Goal: Check status: Check status

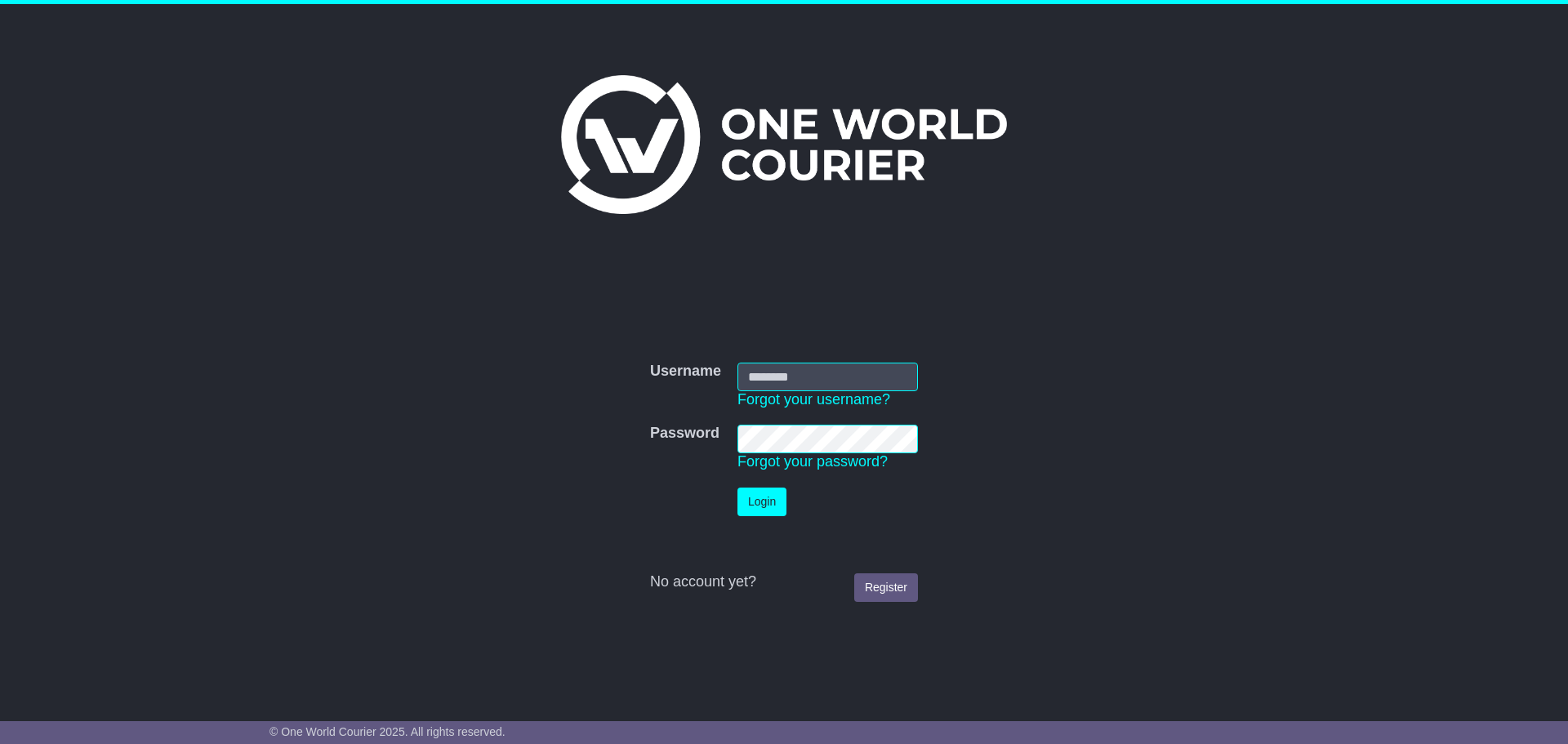
type input "**********"
click at [772, 499] on button "Login" at bounding box center [762, 501] width 49 height 28
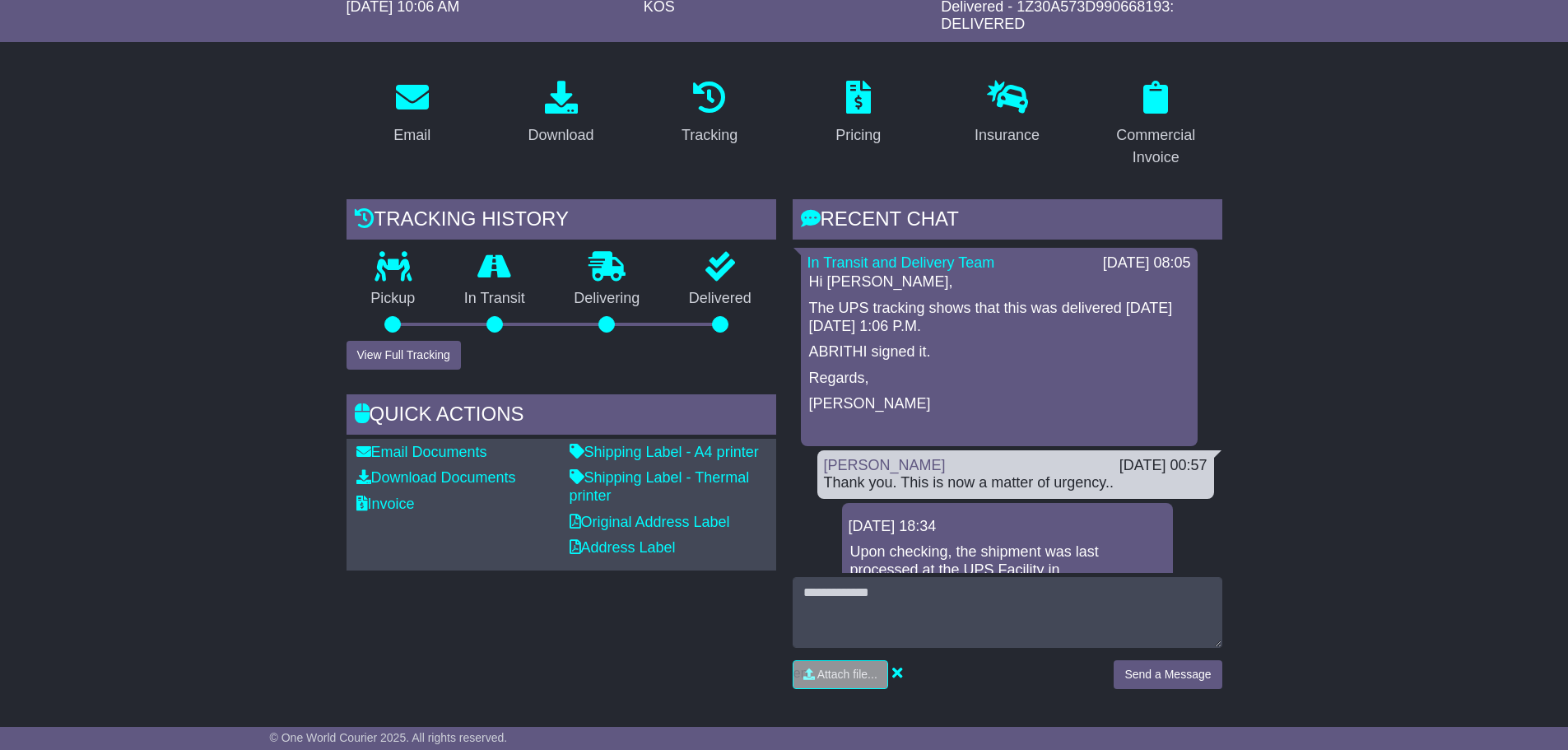
scroll to position [247, 0]
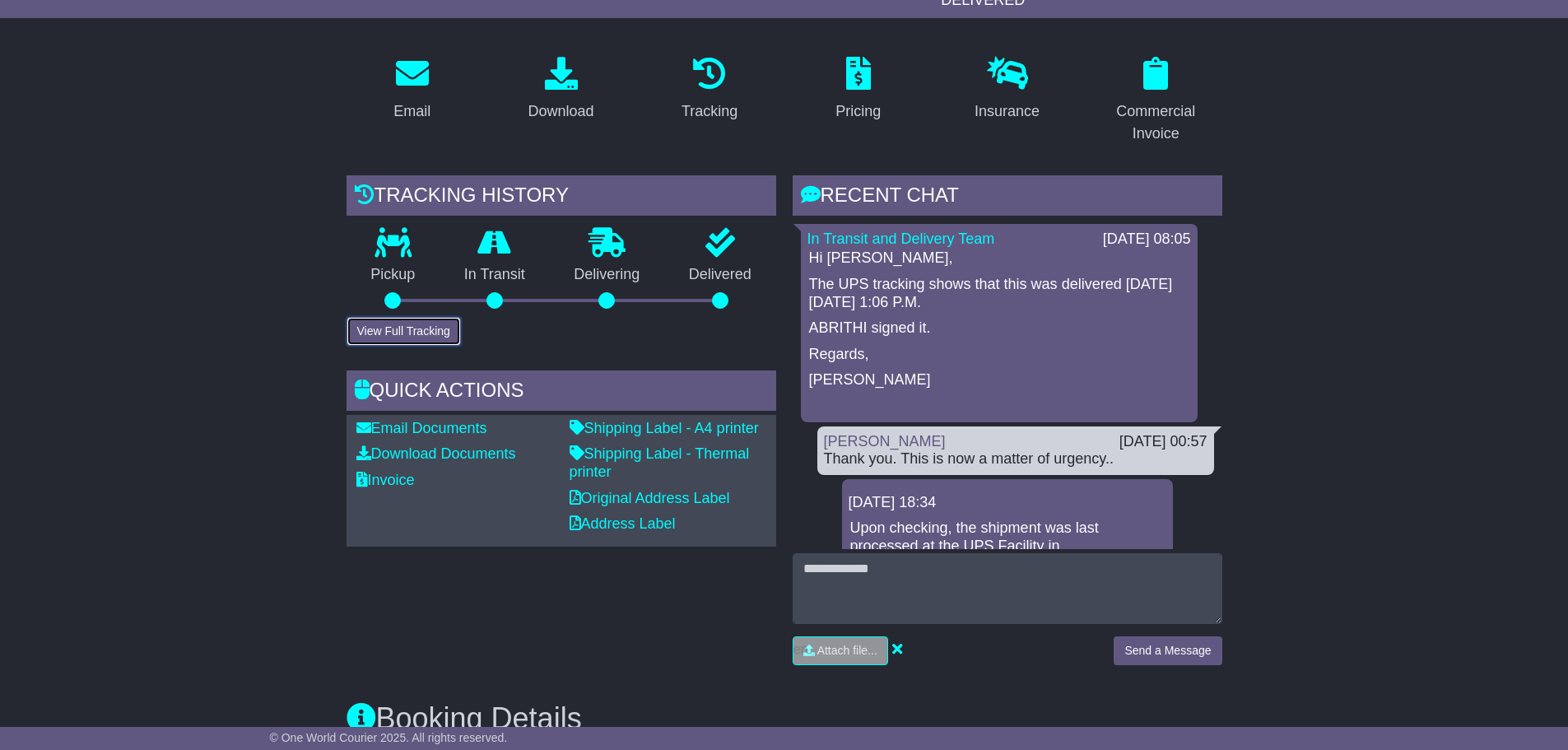
click at [443, 329] on button "View Full Tracking" at bounding box center [404, 331] width 114 height 29
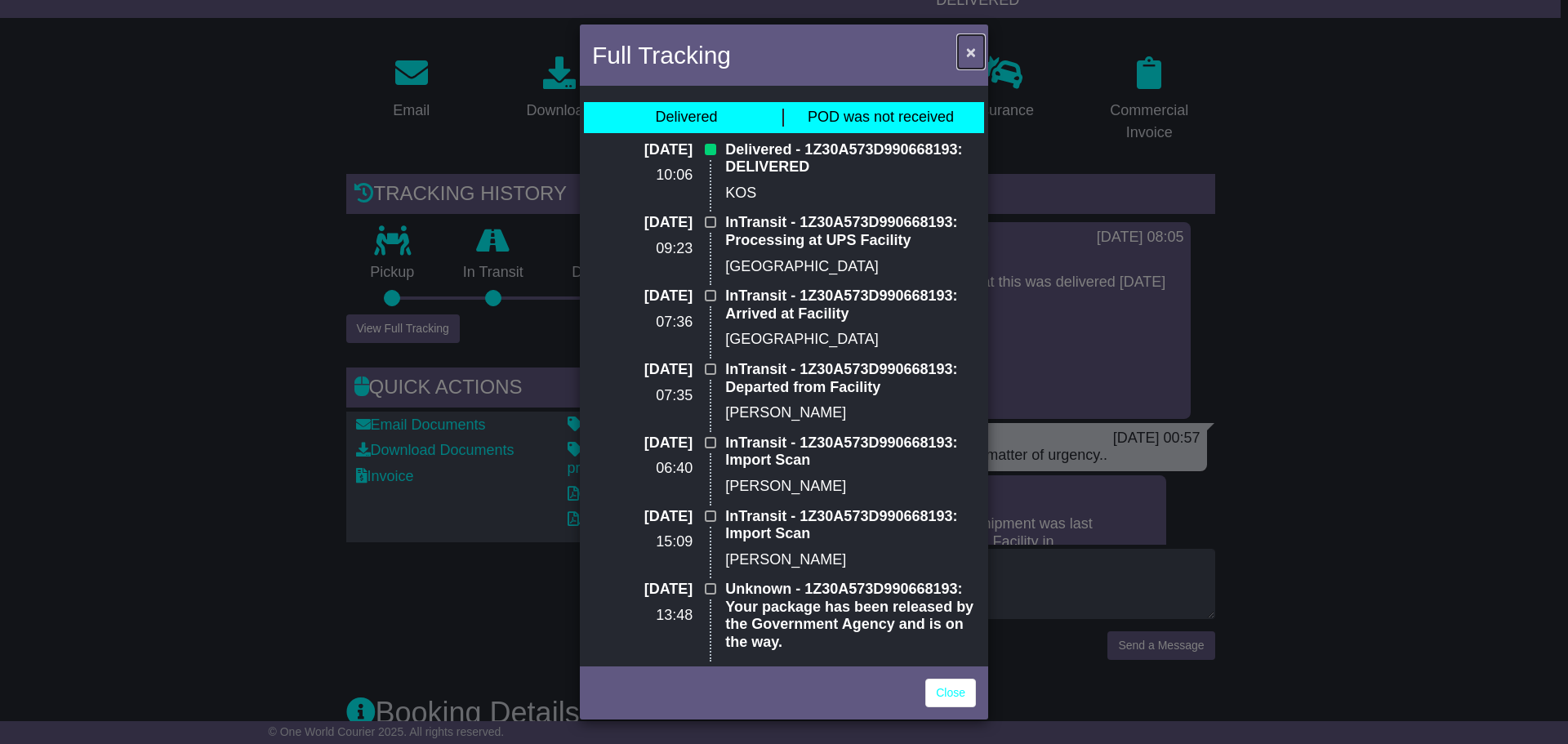
click at [983, 47] on button "×" at bounding box center [971, 52] width 26 height 33
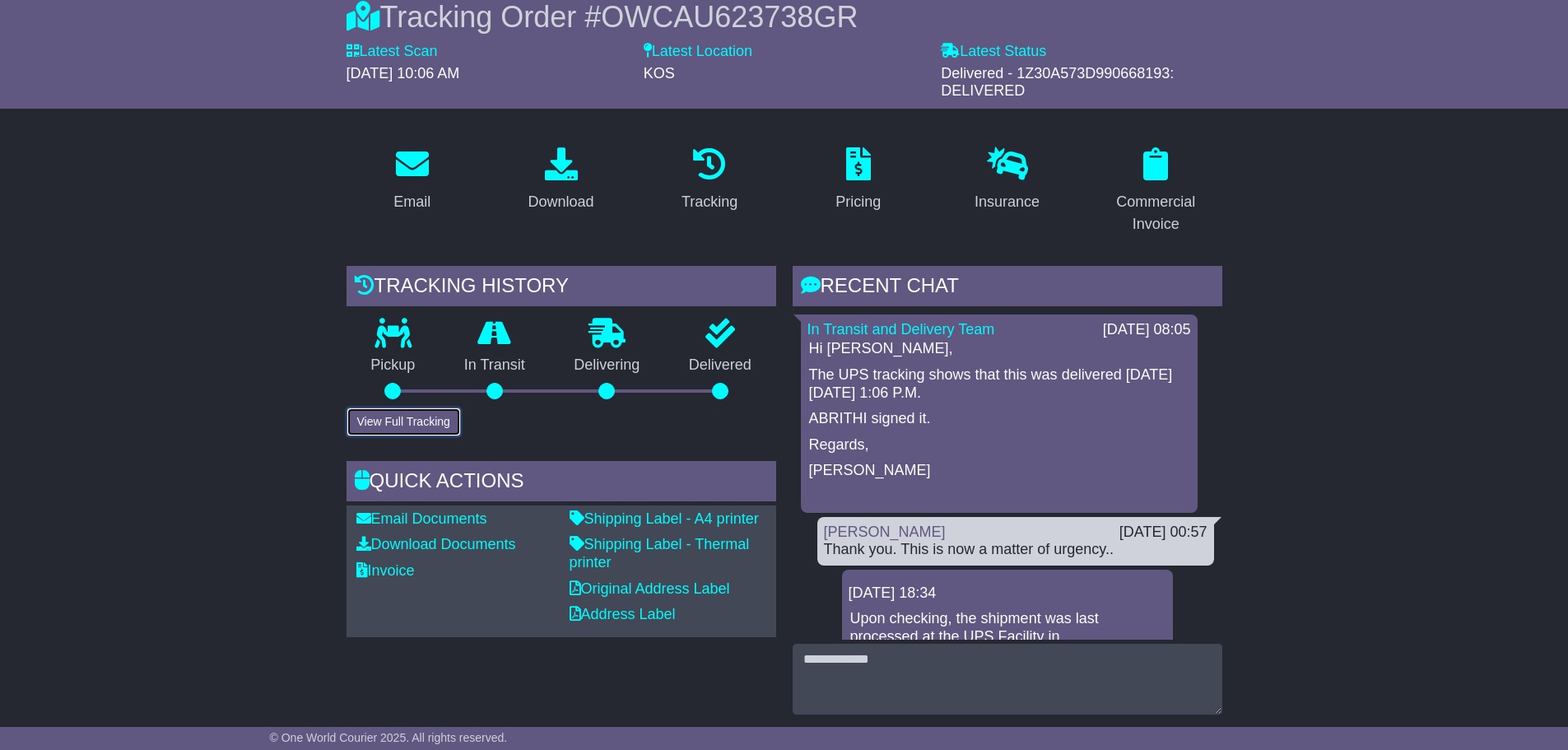
scroll to position [0, 0]
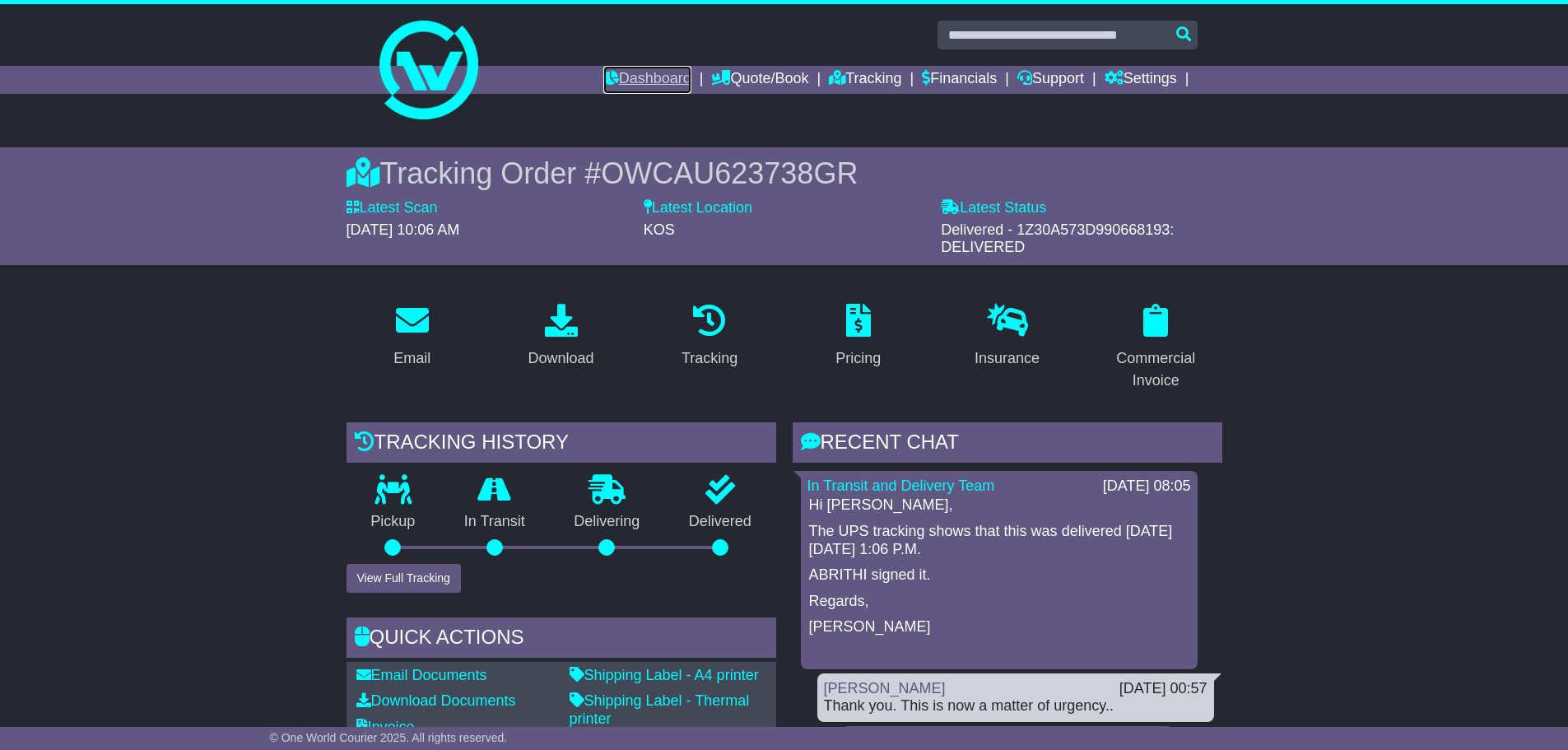
click at [637, 79] on link "Dashboard" at bounding box center [647, 80] width 88 height 28
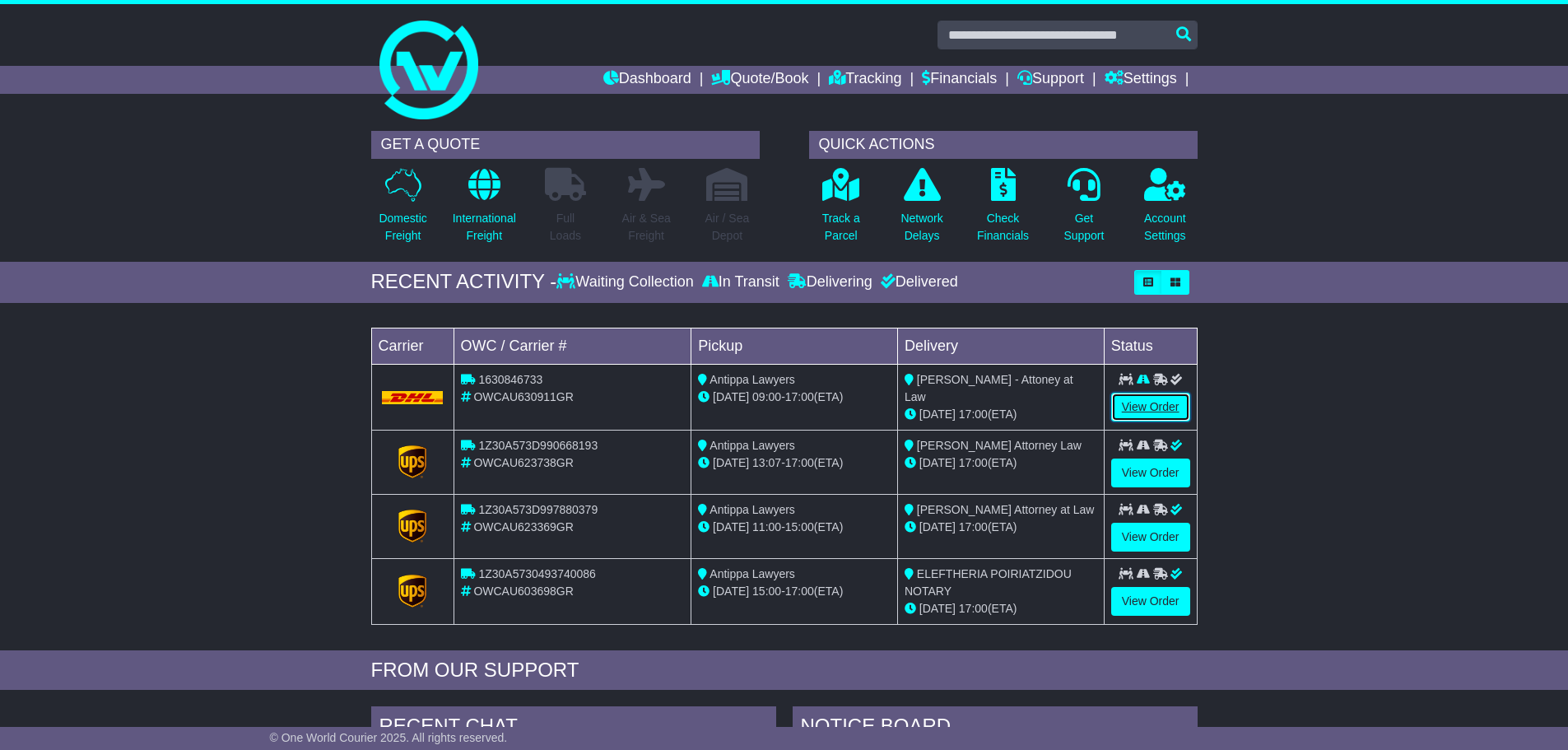
click at [1139, 401] on link "View Order" at bounding box center [1151, 406] width 79 height 29
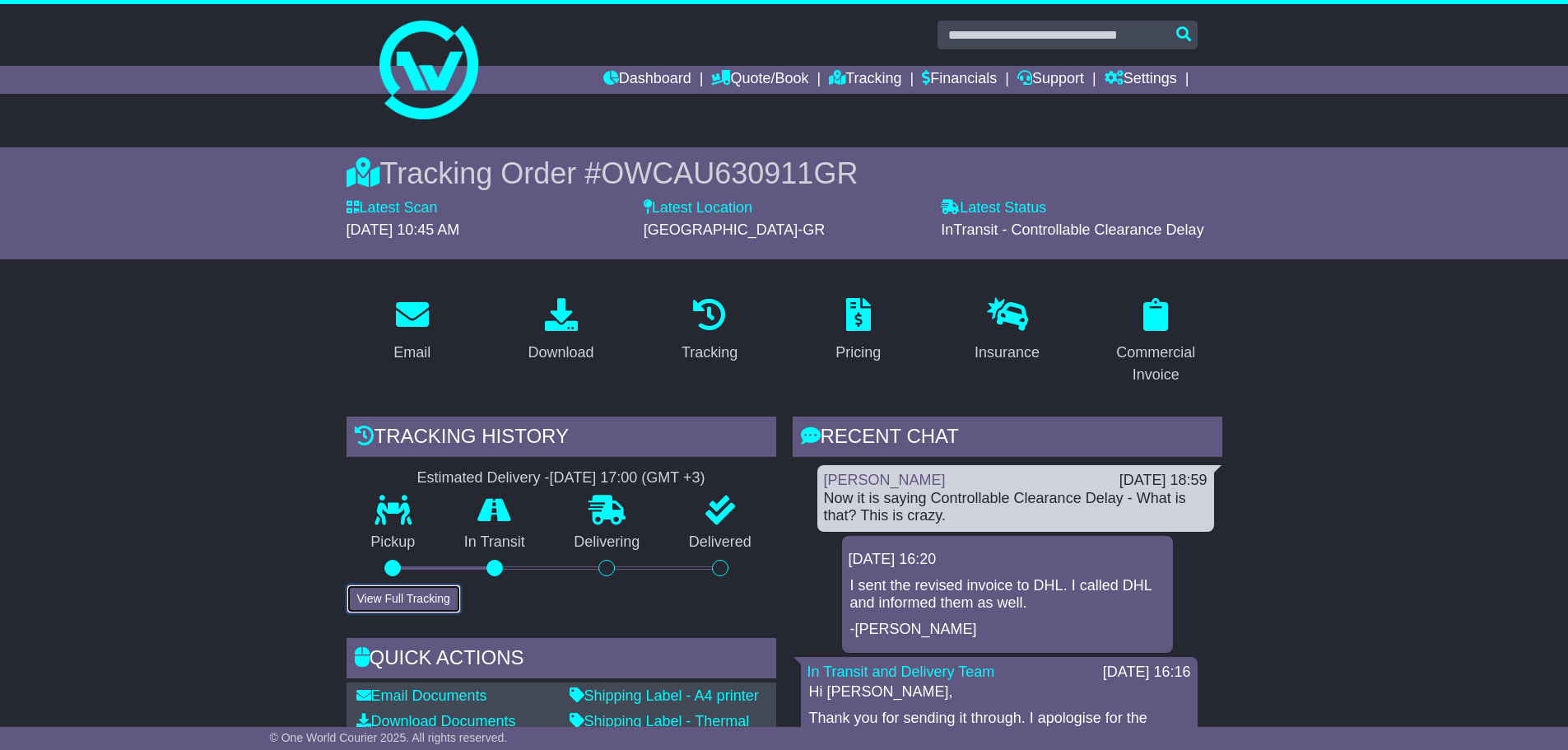
click at [422, 605] on button "View Full Tracking" at bounding box center [404, 598] width 114 height 29
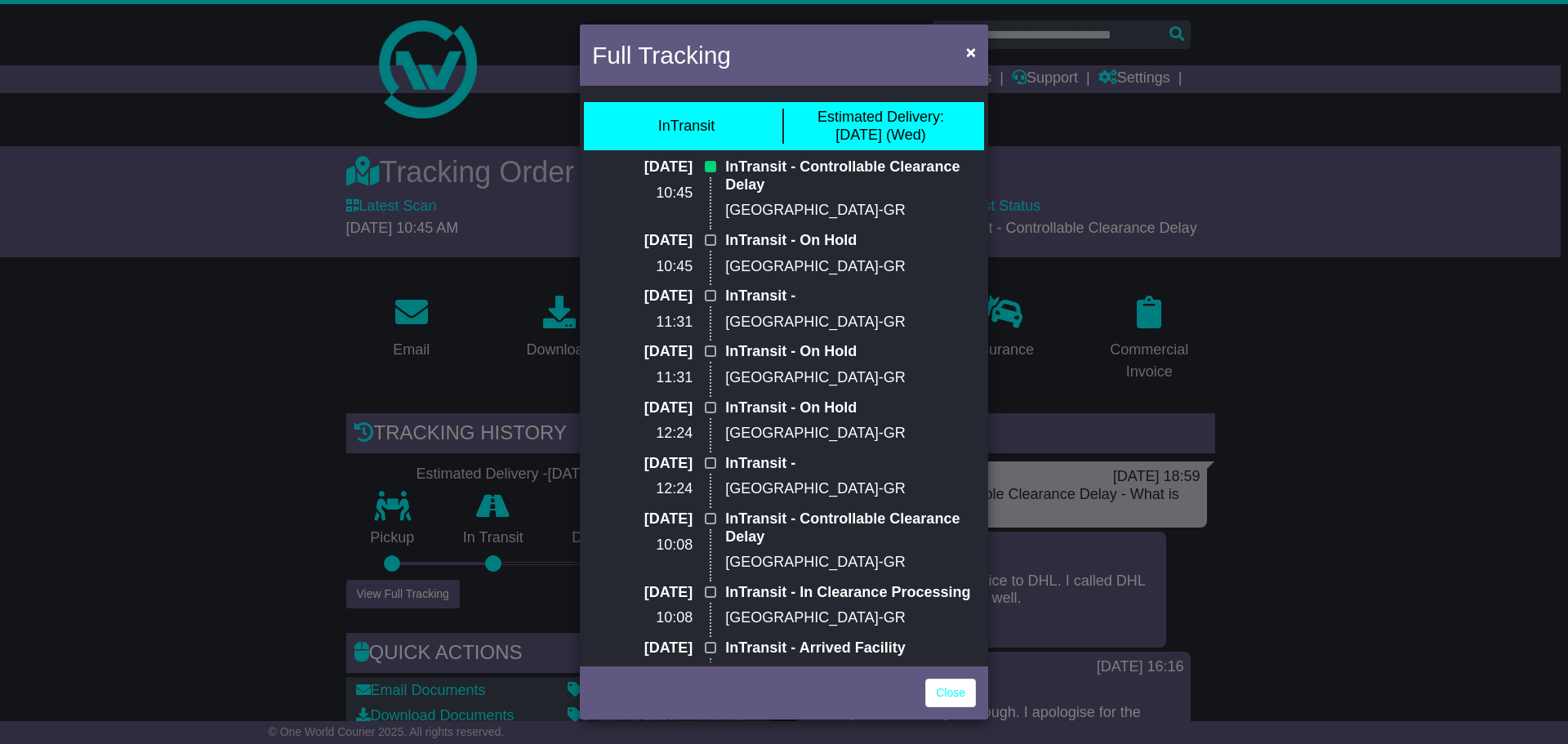
click at [1342, 387] on div "Full Tracking × InTransit Estimated Delivery: 13 Aug (Wed) 13 Aug 2025 10:45 In…" at bounding box center [784, 372] width 1568 height 744
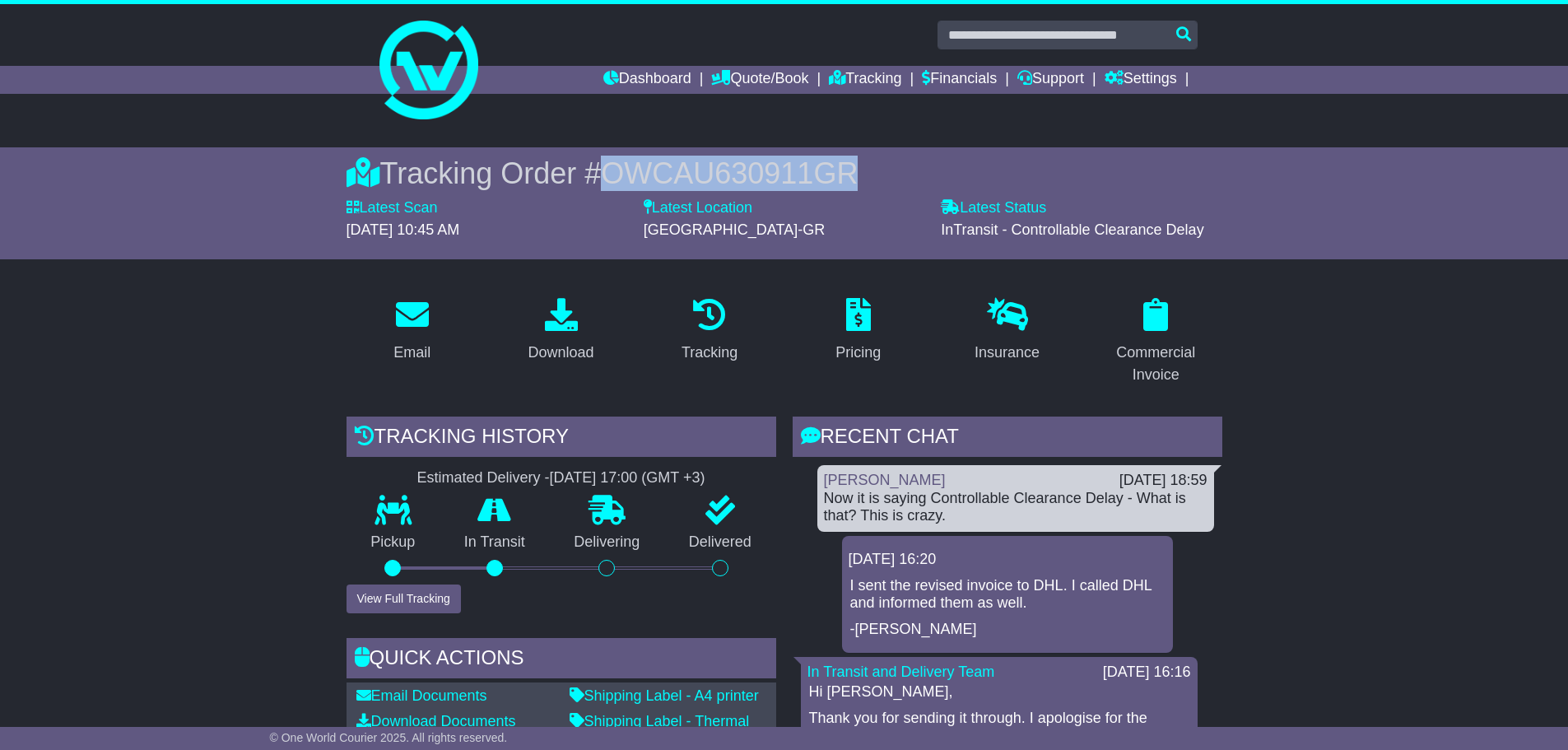
drag, startPoint x: 836, startPoint y: 175, endPoint x: 610, endPoint y: 174, distance: 226.0
click at [607, 173] on div "Tracking Order # OWCAU630911GR" at bounding box center [784, 173] width 876 height 35
copy span "OWCAU630911GR"
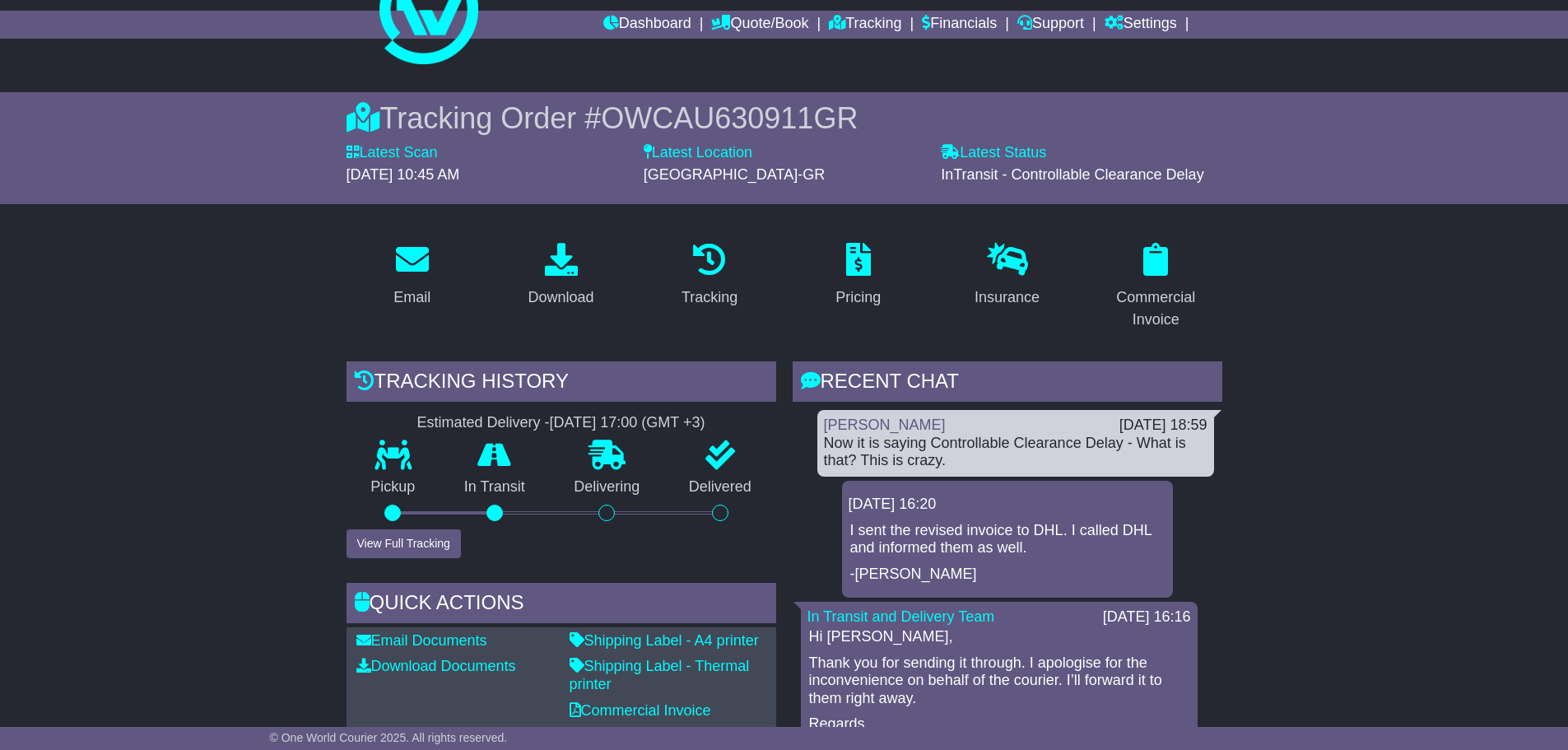
scroll to position [164, 0]
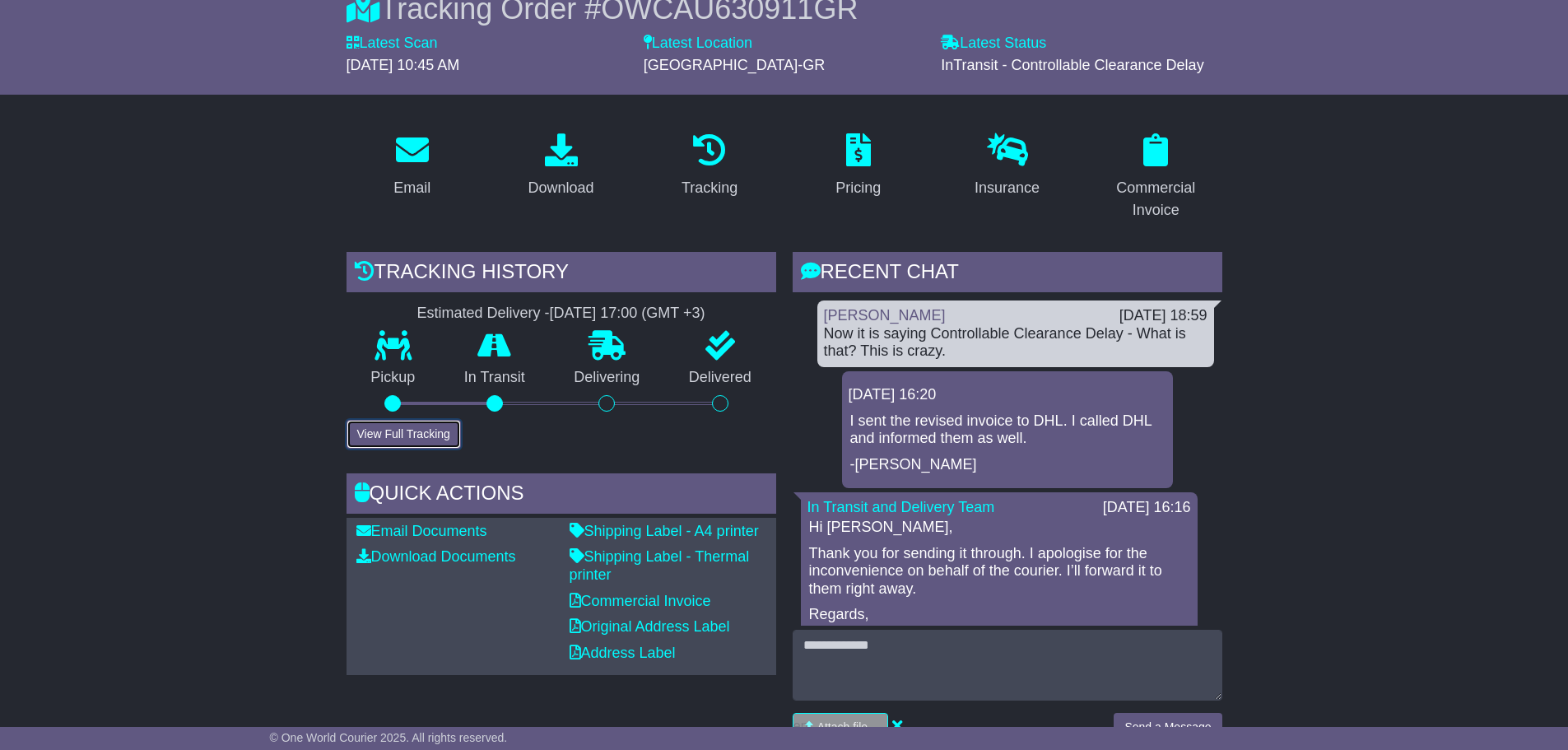
click at [425, 435] on button "View Full Tracking" at bounding box center [404, 433] width 114 height 29
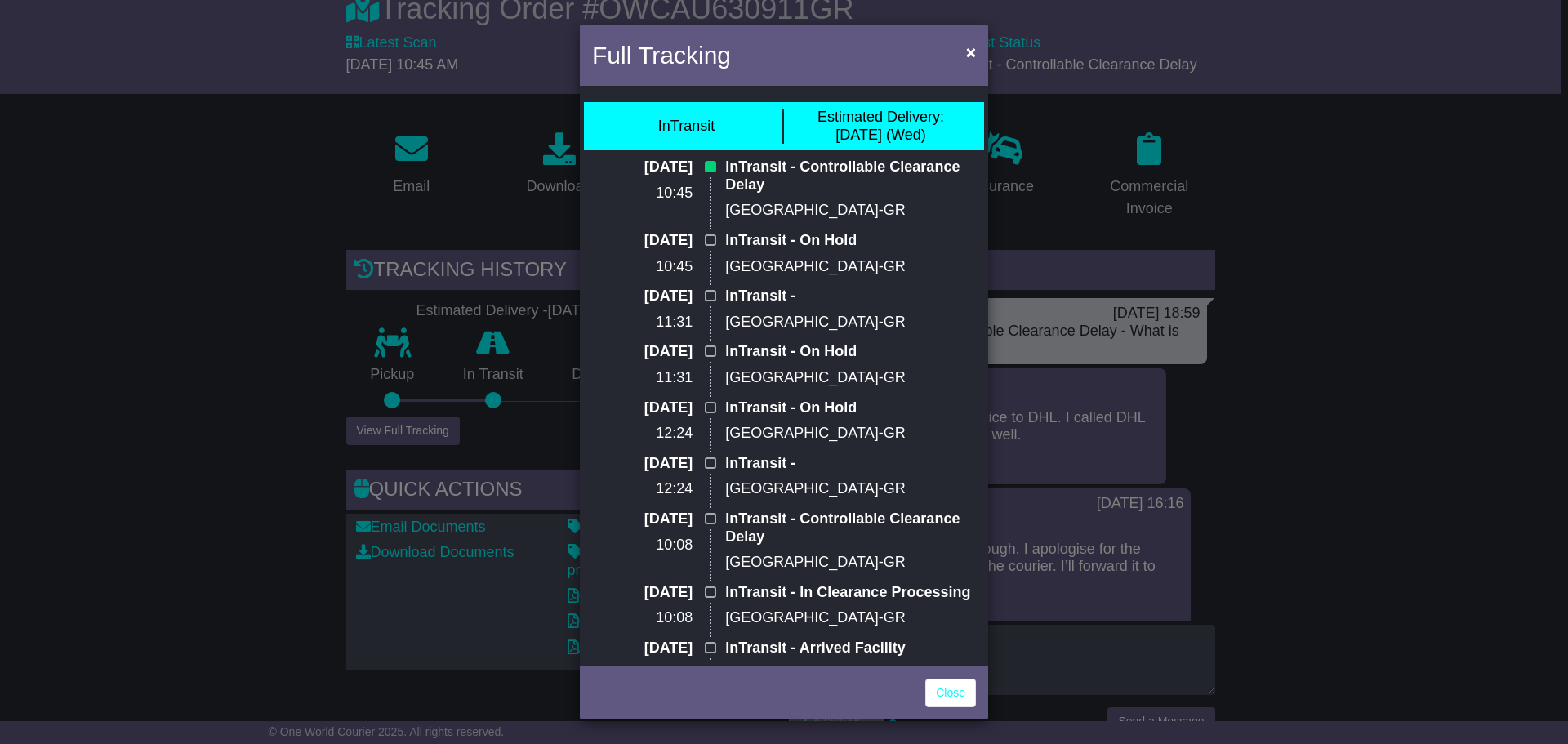
click at [1433, 388] on div "Full Tracking × InTransit Estimated Delivery: 13 Aug (Wed) 13 Aug 2025 10:45 In…" at bounding box center [784, 372] width 1568 height 744
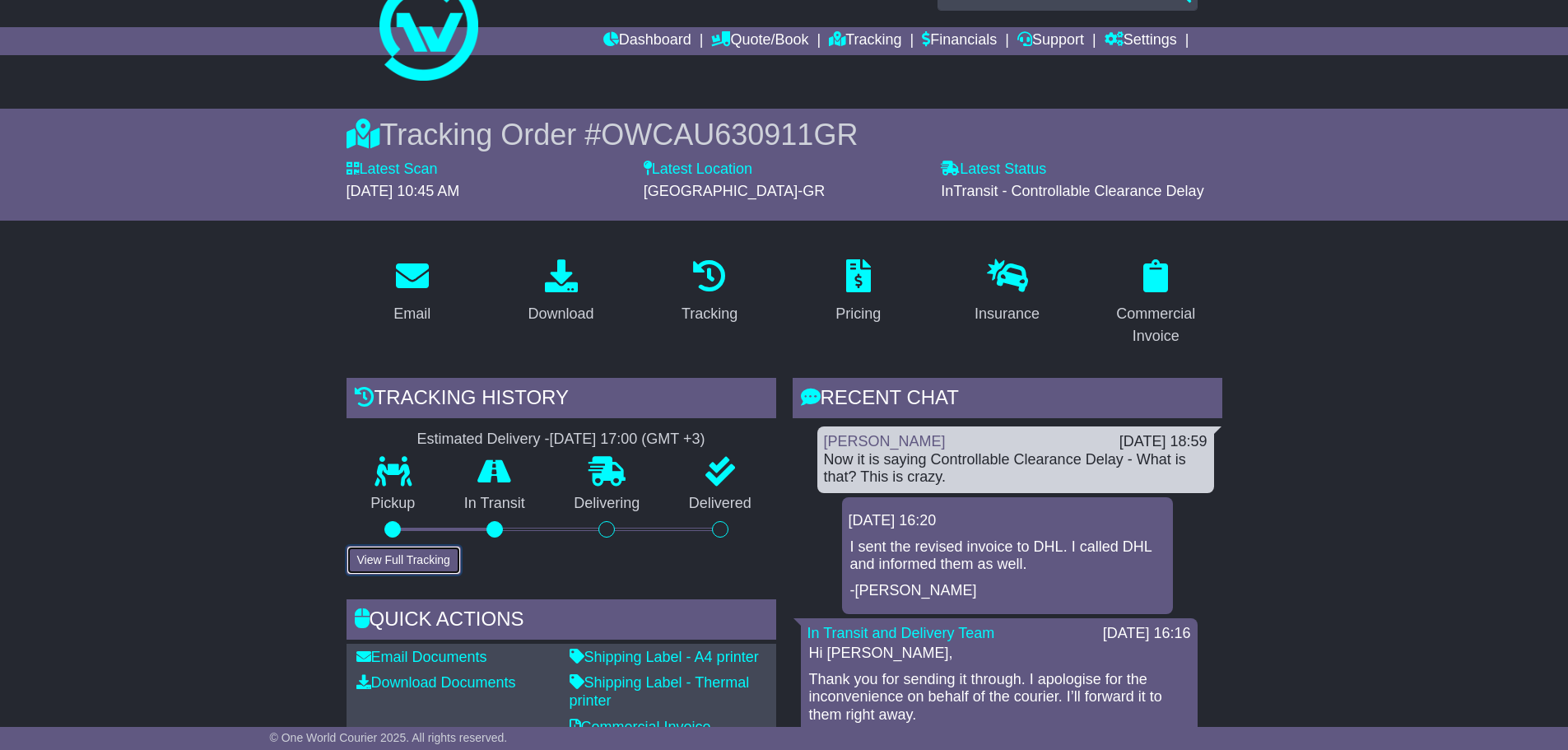
scroll to position [0, 0]
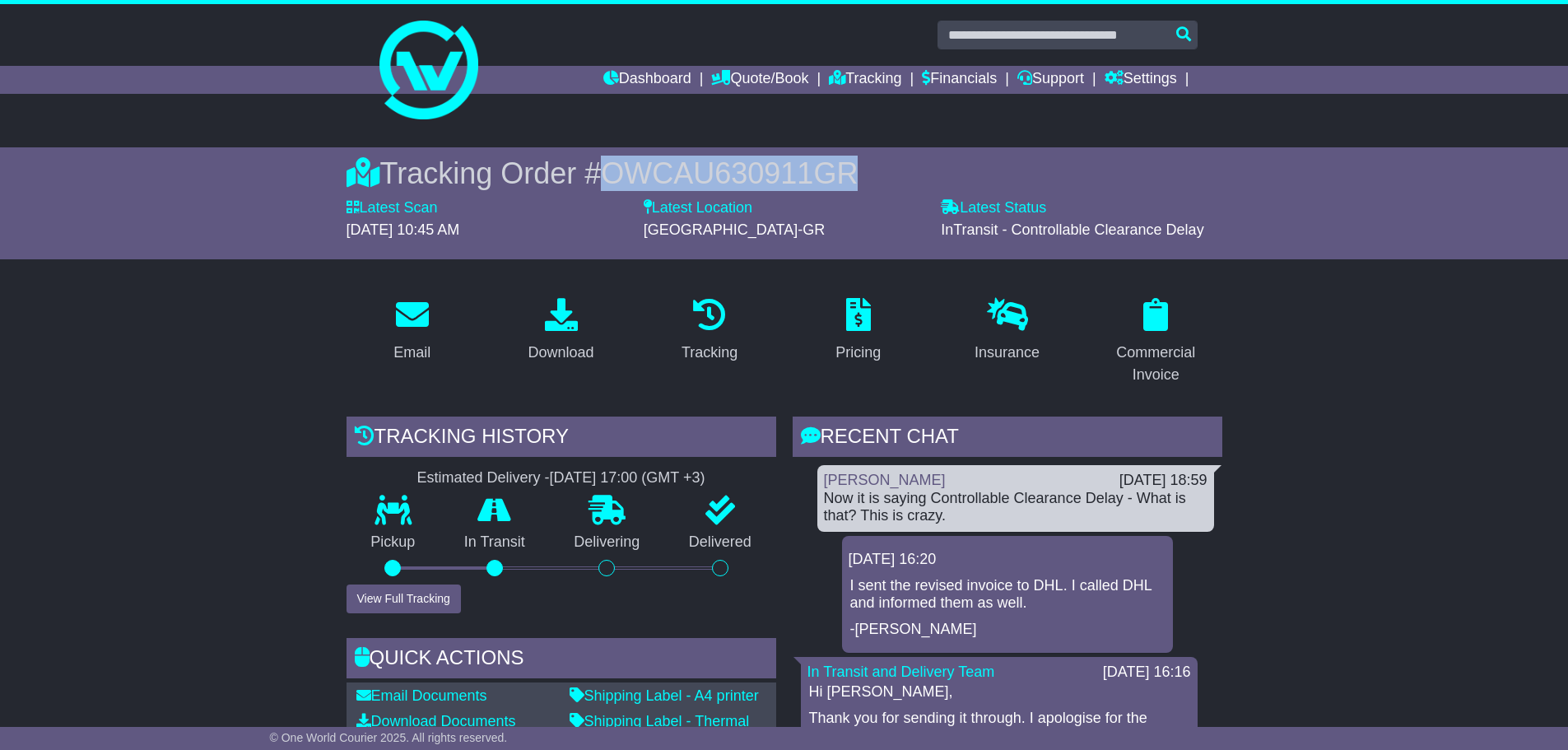
drag, startPoint x: 868, startPoint y: 174, endPoint x: 616, endPoint y: 176, distance: 252.0
click at [616, 176] on div "Tracking Order # OWCAU630911GR" at bounding box center [784, 173] width 876 height 35
copy span "OWCAU630911GR"
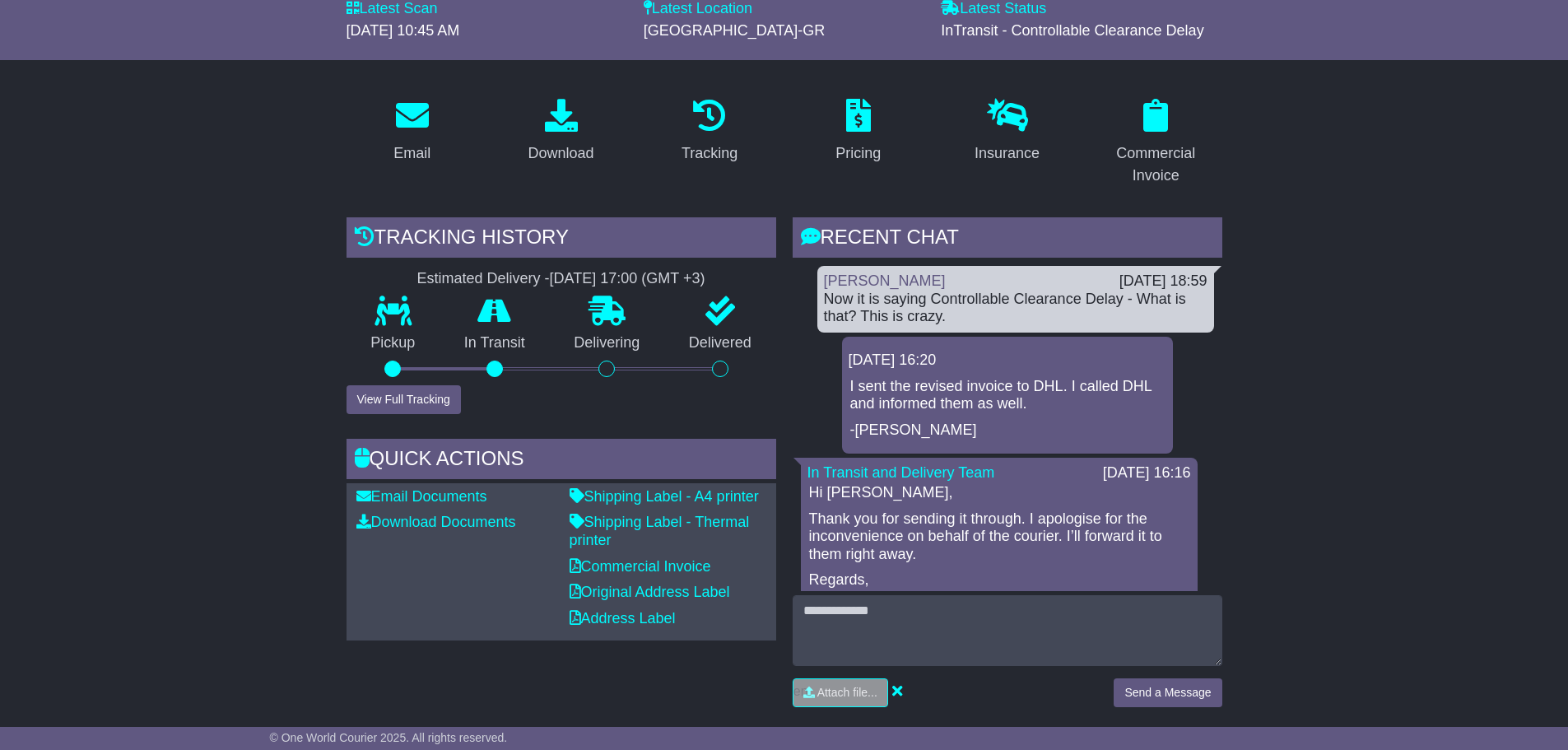
scroll to position [247, 0]
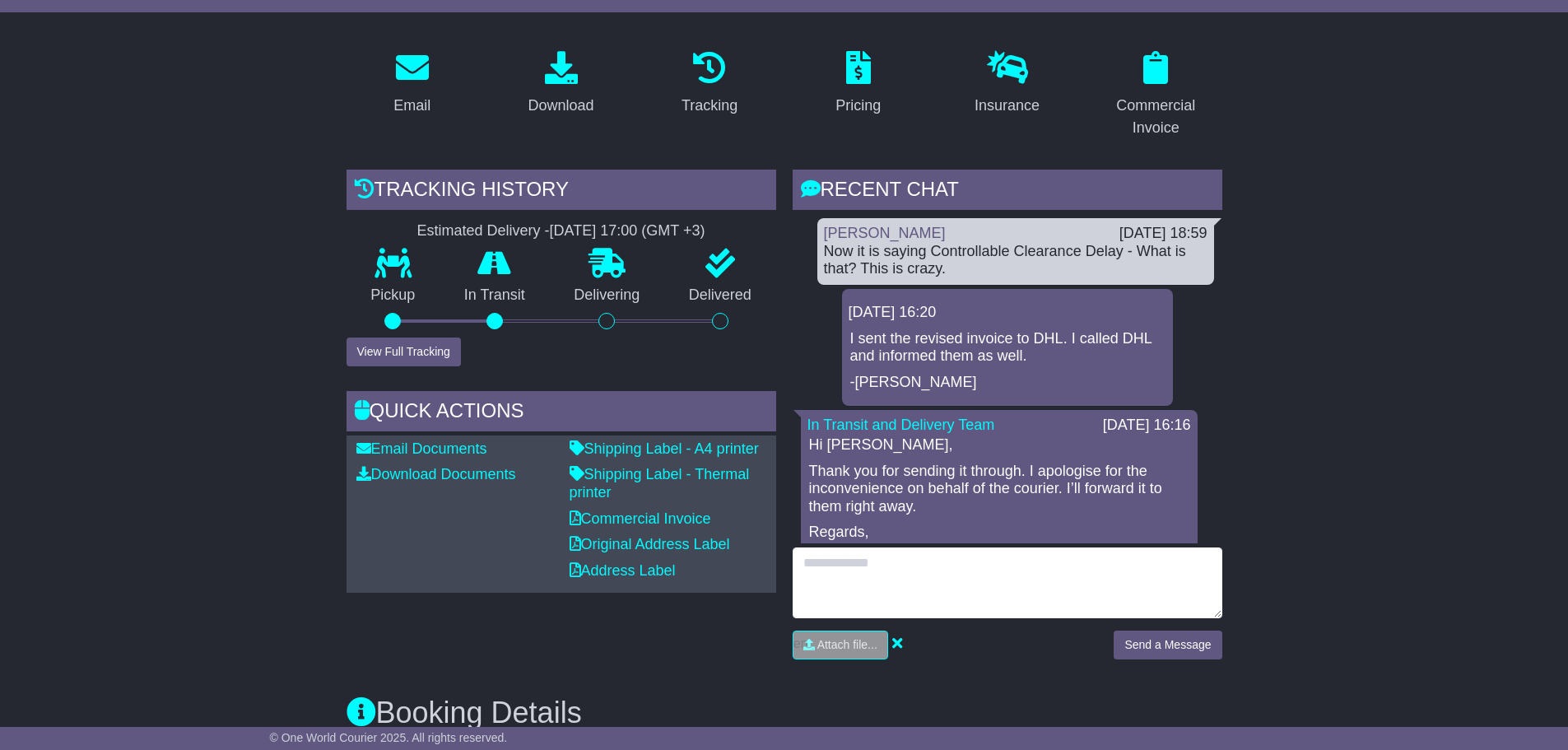
click at [994, 592] on textarea at bounding box center [1007, 583] width 429 height 71
type textarea "**********"
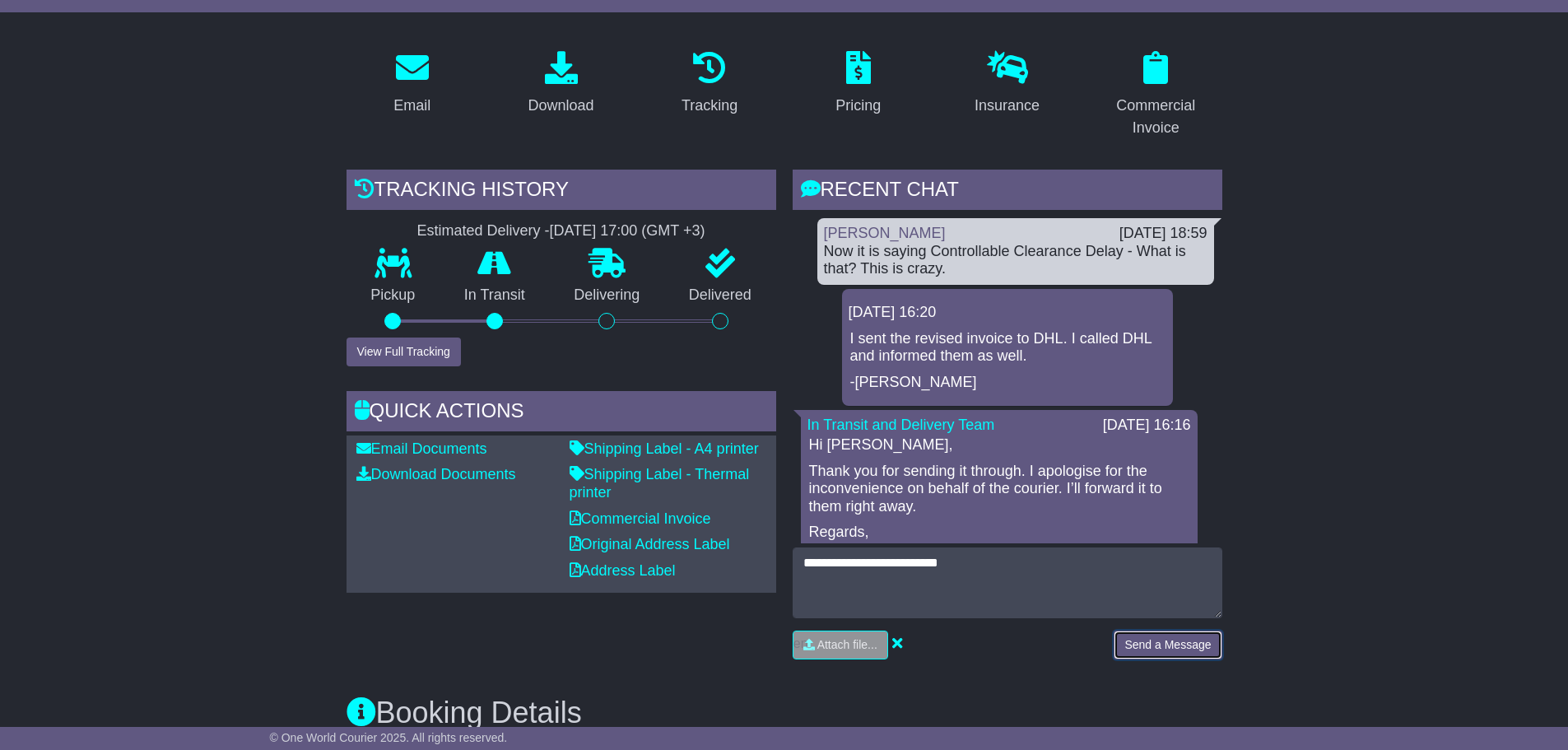
click at [1182, 634] on button "Send a Message" at bounding box center [1167, 645] width 108 height 29
